Goal: Task Accomplishment & Management: Use online tool/utility

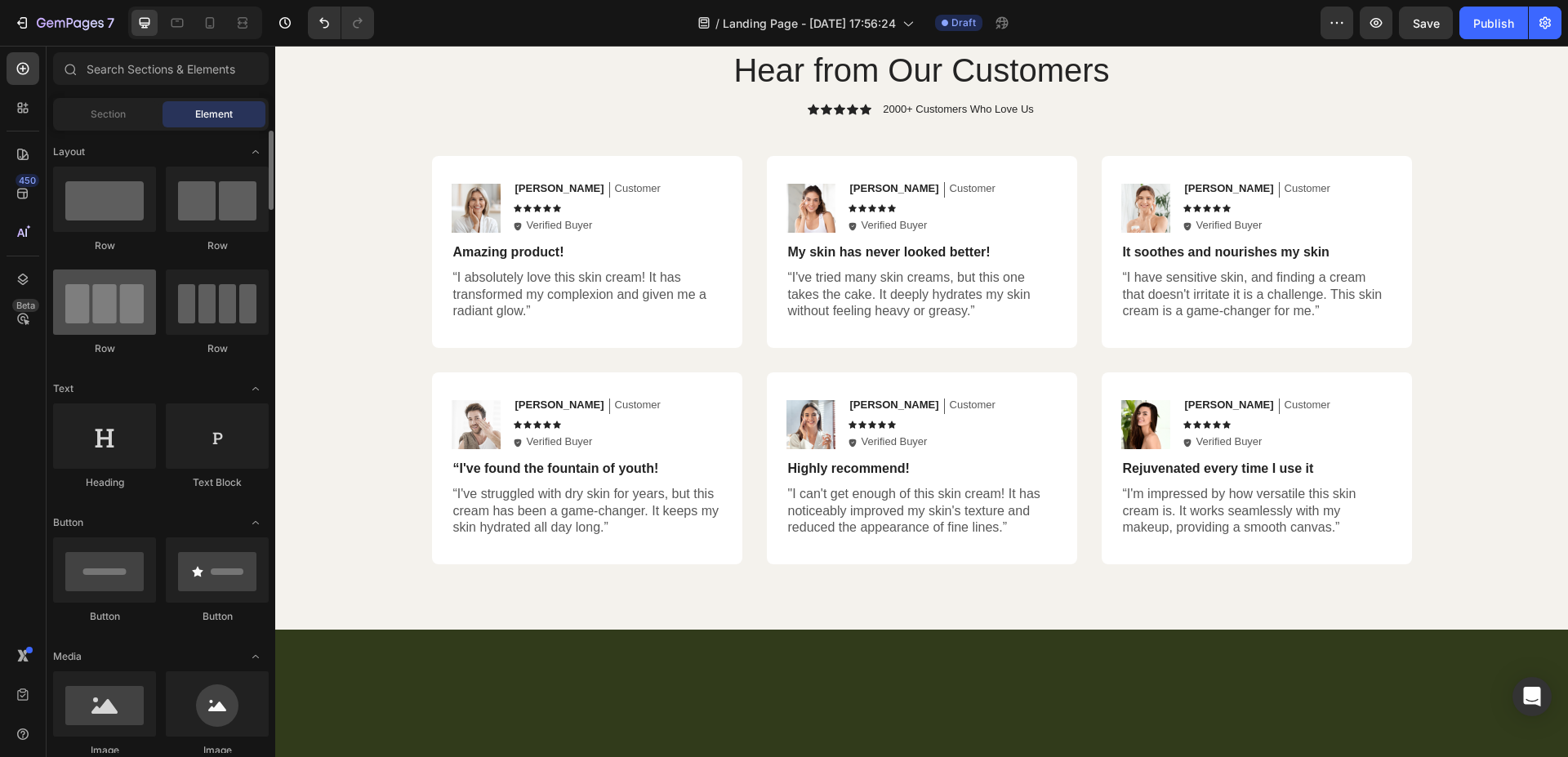
scroll to position [2659, 0]
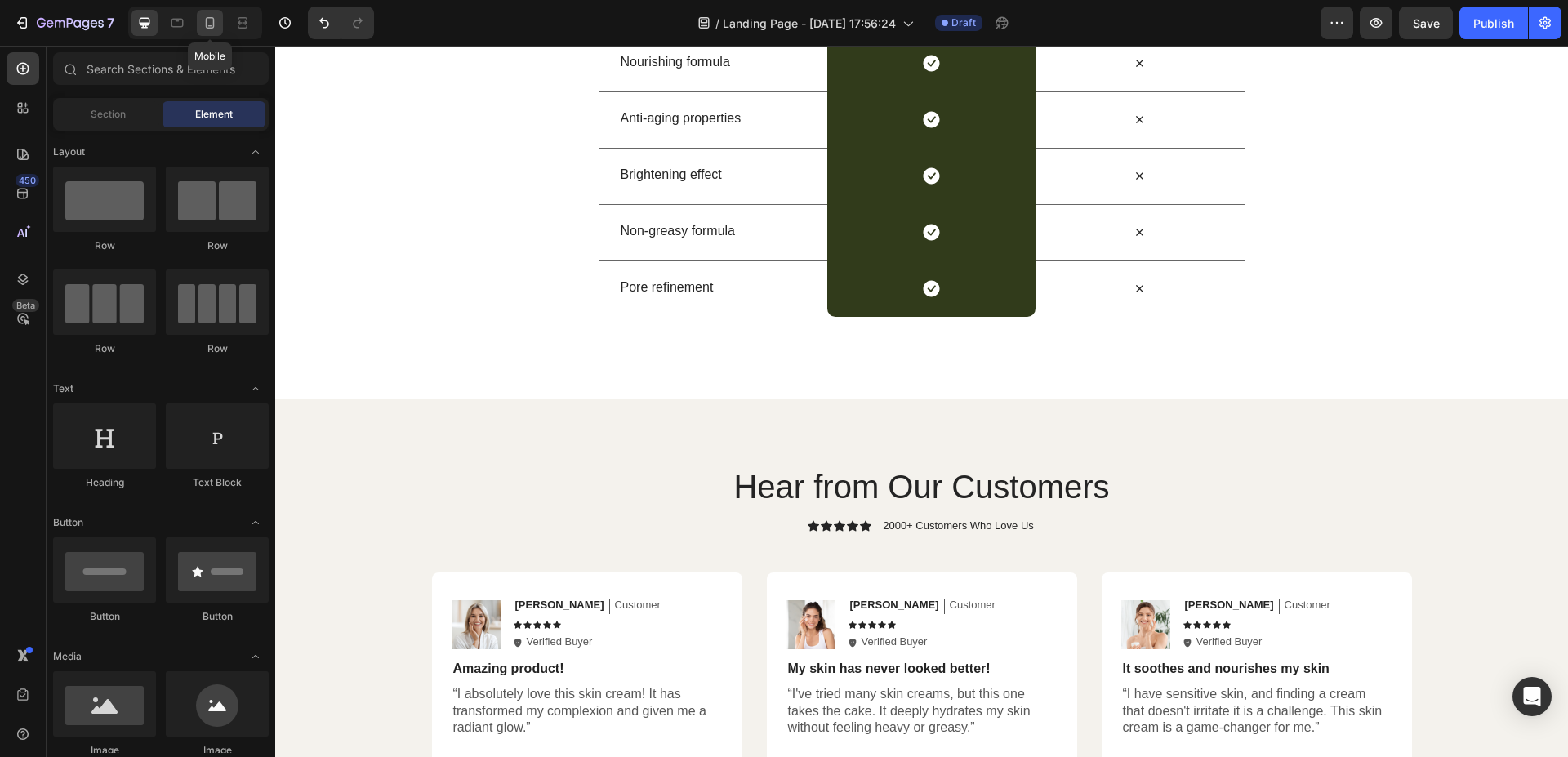
click at [212, 15] on icon at bounding box center [210, 22] width 16 height 16
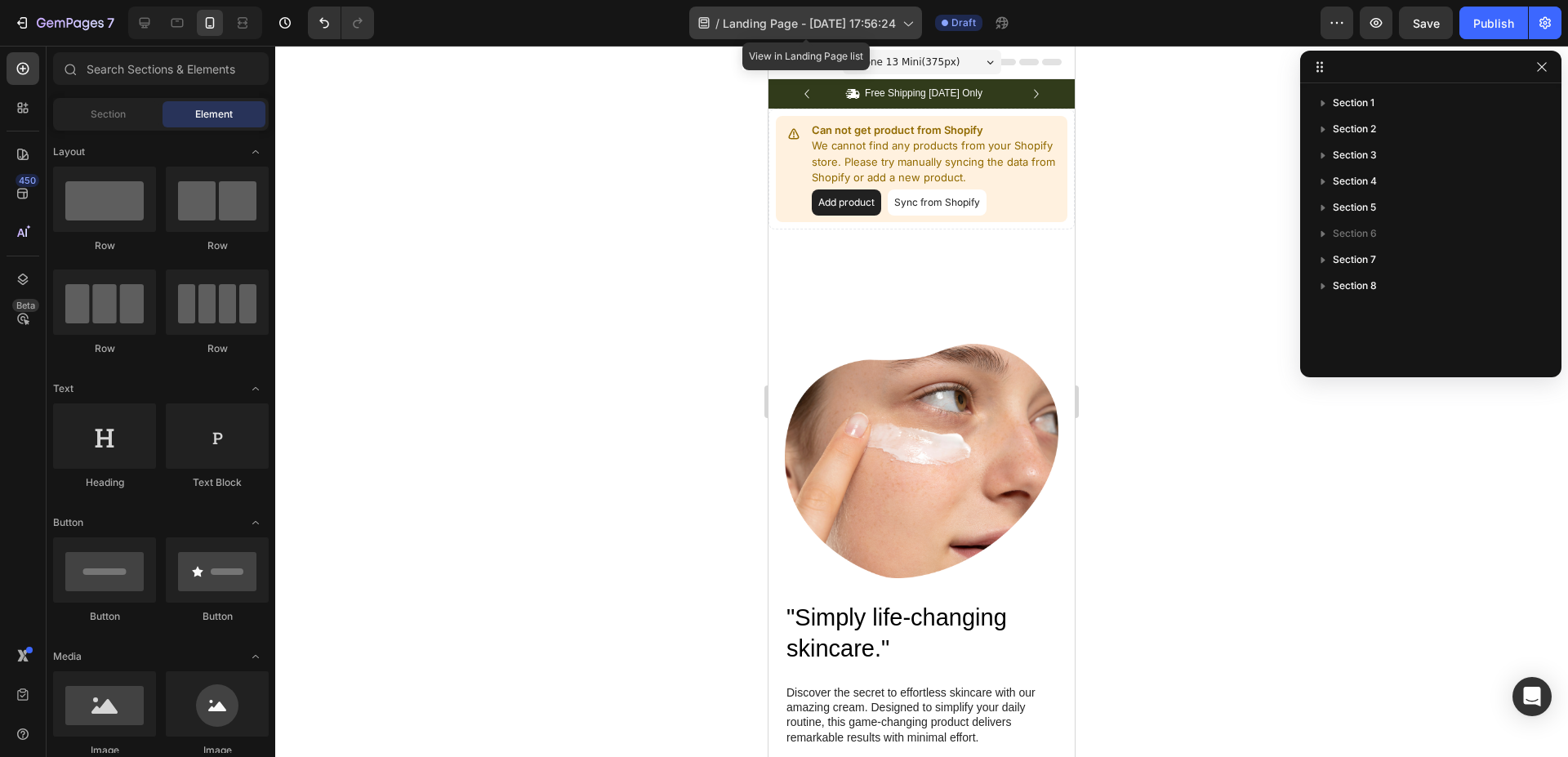
click at [862, 22] on span "Landing Page - Sep 27, 17:56:24" at bounding box center [809, 22] width 173 height 17
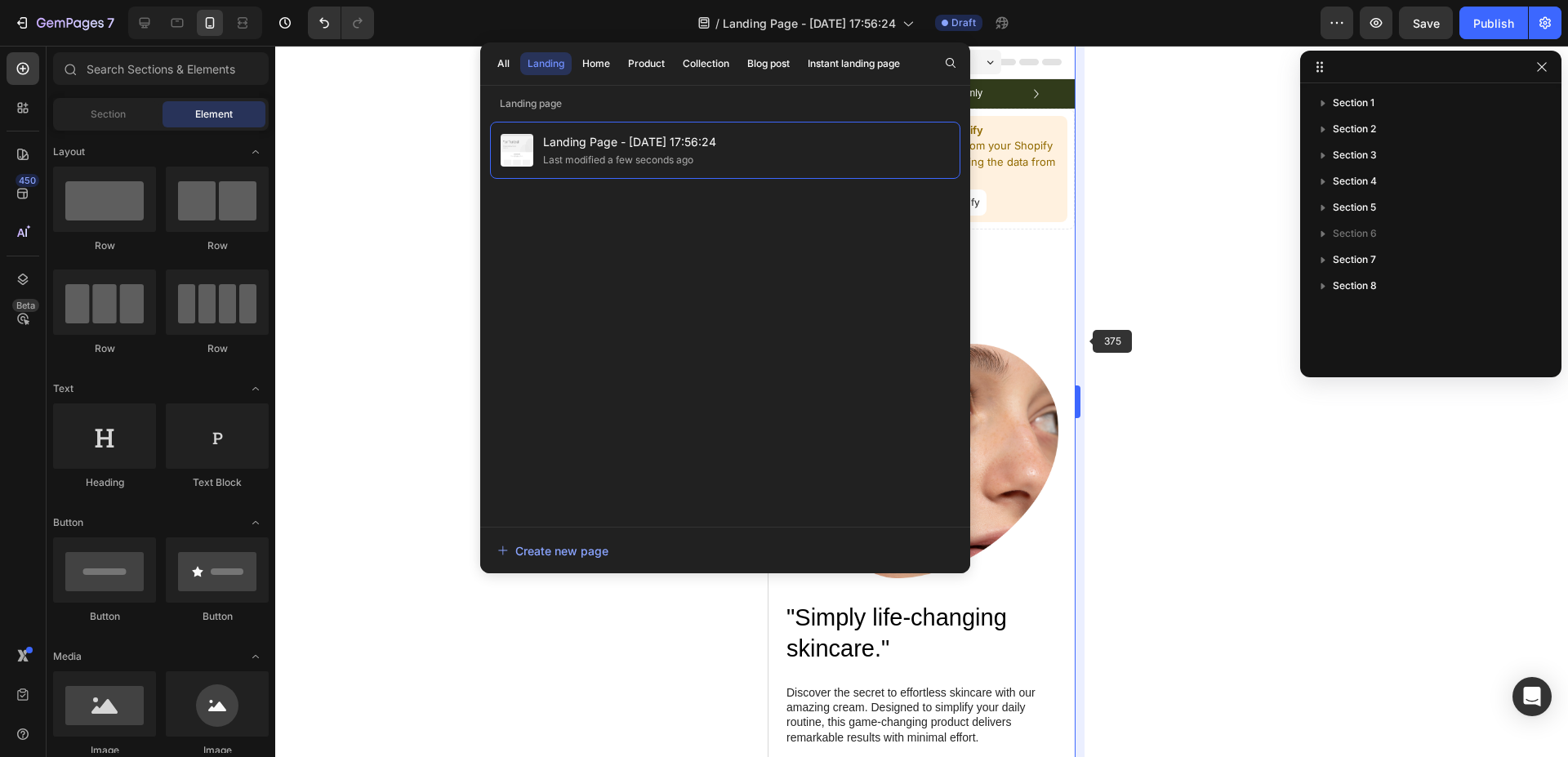
click at [1084, 0] on body "7 / Landing Page - Sep 27, 17:56:24 Draft Preview Save Publish 450 Beta Section…" at bounding box center [784, 0] width 1568 height 0
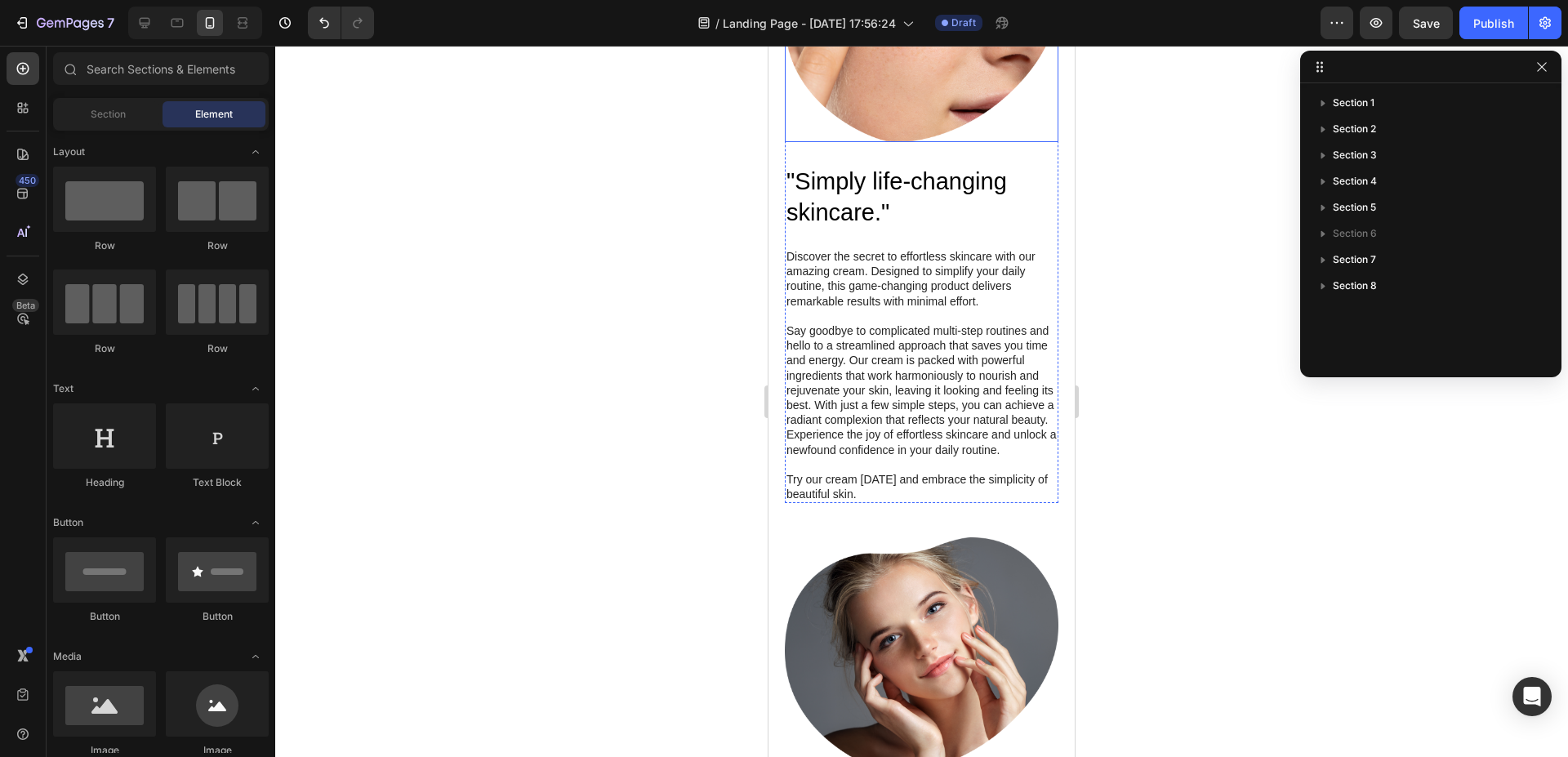
scroll to position [167, 0]
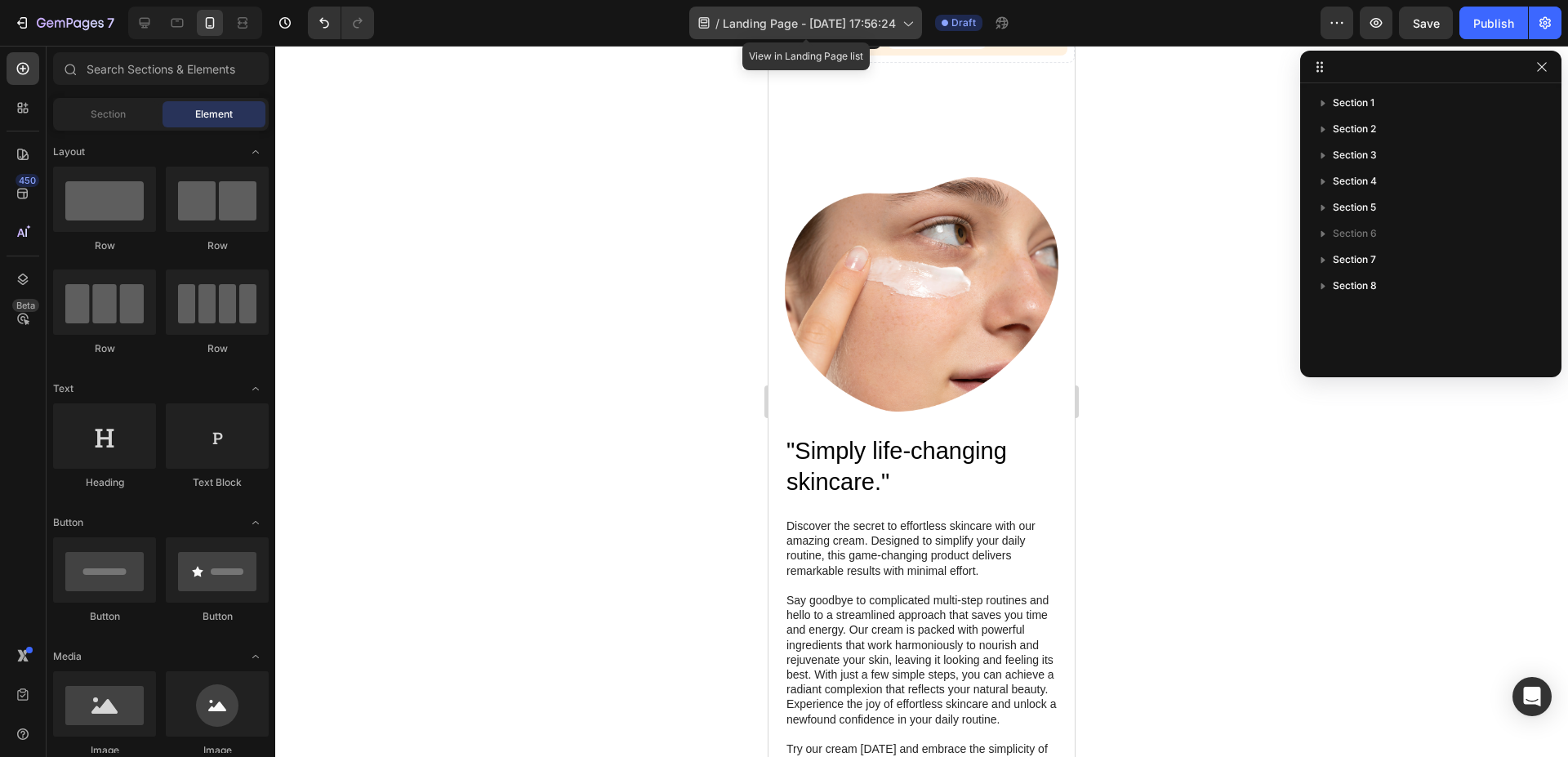
click at [819, 16] on span "Landing Page - Sep 27, 17:56:24" at bounding box center [809, 22] width 173 height 17
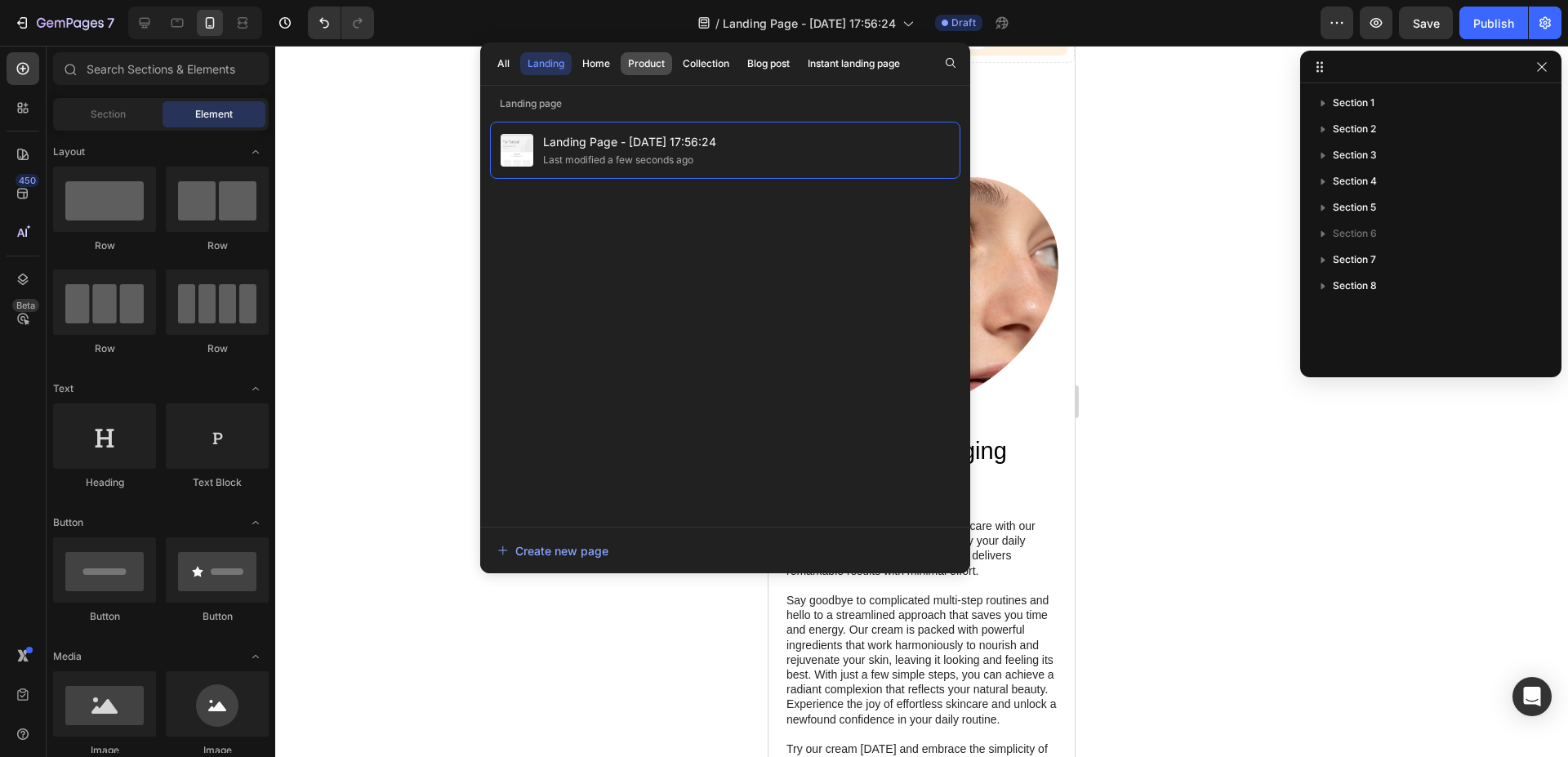
click at [657, 70] on div "Product" at bounding box center [646, 64] width 37 height 14
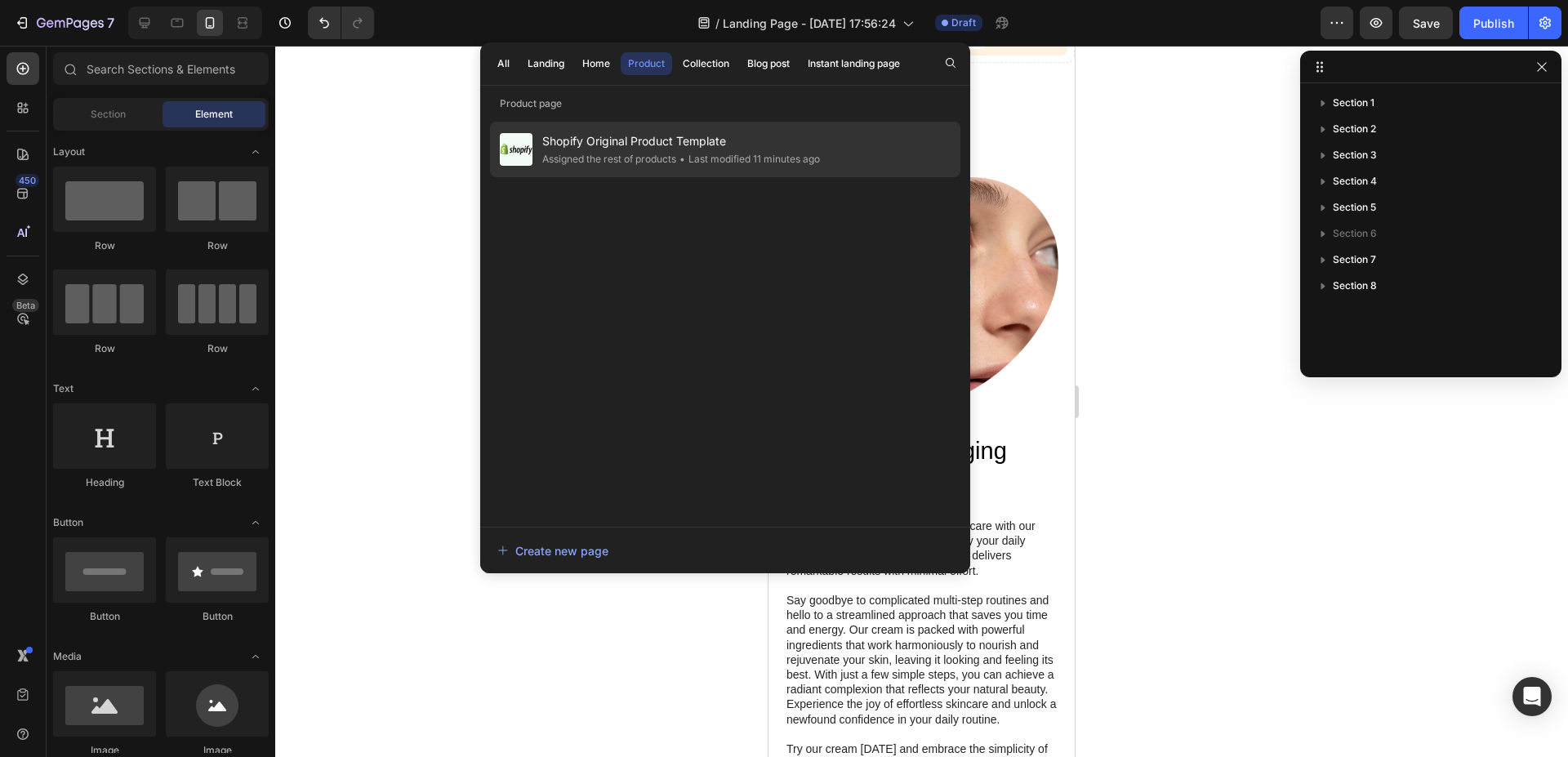
click at [675, 151] on div "Assigned the rest of products" at bounding box center [610, 159] width 134 height 16
